Goal: Find specific page/section: Find specific page/section

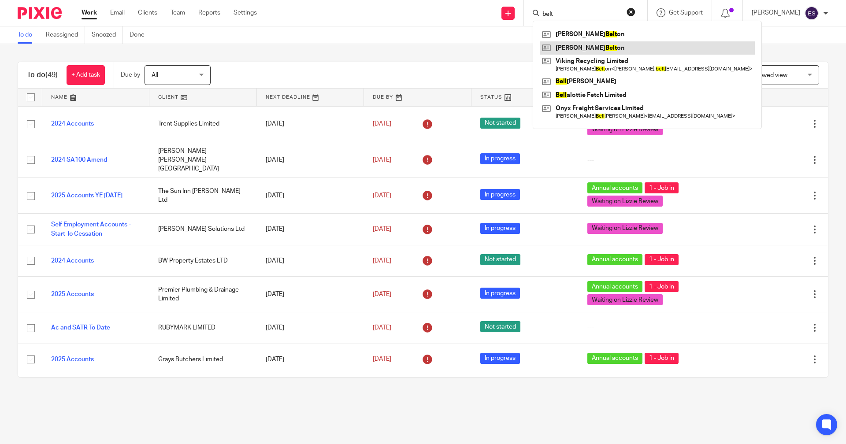
type input "belt"
click at [577, 44] on link at bounding box center [647, 47] width 215 height 13
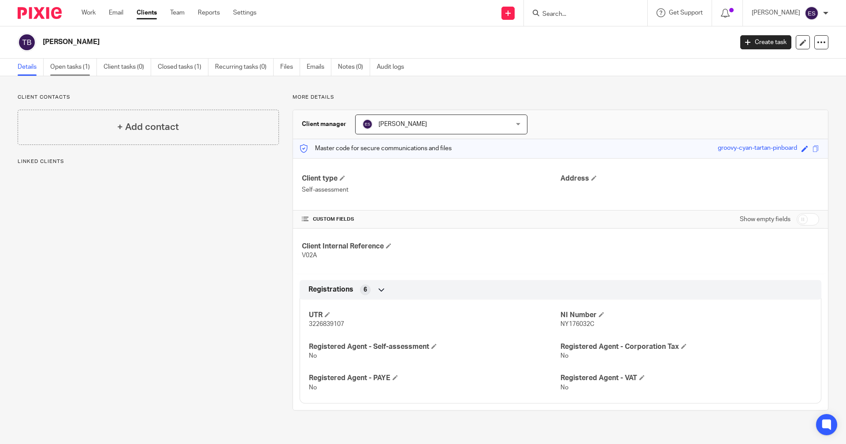
click at [74, 67] on link "Open tasks (1)" at bounding box center [73, 67] width 47 height 17
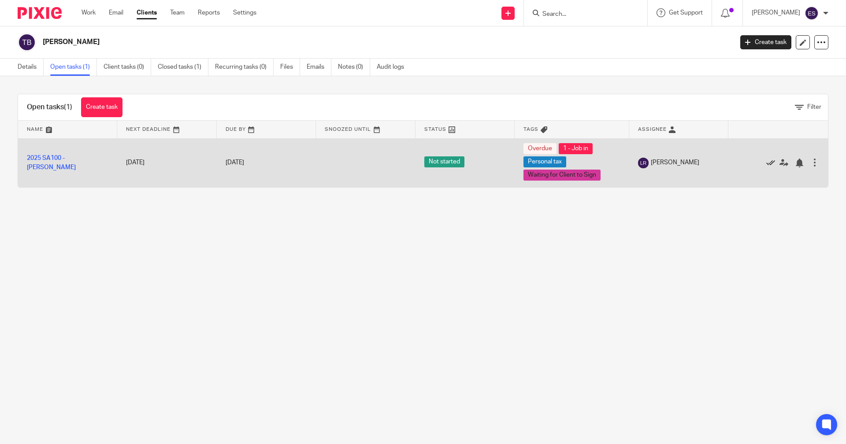
click at [766, 163] on icon at bounding box center [770, 163] width 9 height 9
